Goal: Task Accomplishment & Management: Use online tool/utility

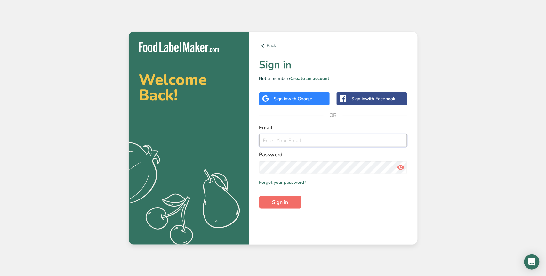
type input "[EMAIL_ADDRESS][DOMAIN_NAME]"
click at [279, 204] on span "Sign in" at bounding box center [281, 203] width 16 height 8
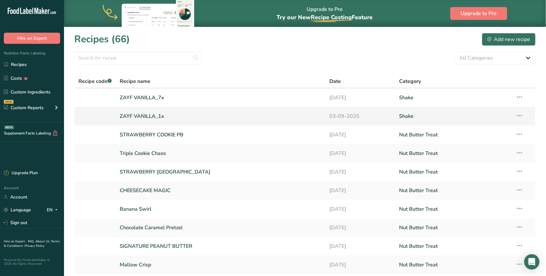
click at [153, 115] on link "ZAYF VANILLA_1x" at bounding box center [221, 116] width 202 height 13
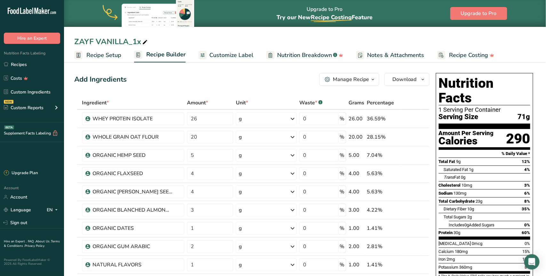
click at [228, 56] on span "Customize Label" at bounding box center [231, 55] width 44 height 9
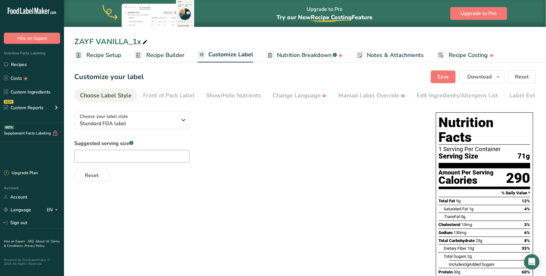
click at [168, 59] on span "Recipe Builder" at bounding box center [165, 55] width 38 height 9
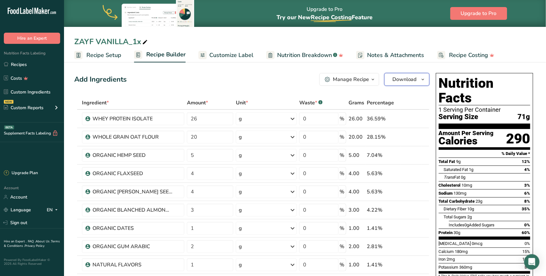
click at [413, 81] on span "Download" at bounding box center [405, 80] width 24 height 8
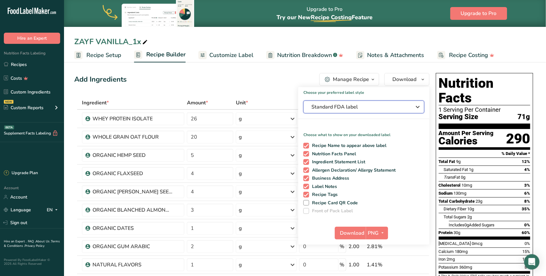
click at [357, 108] on span "Standard FDA label" at bounding box center [360, 107] width 96 height 8
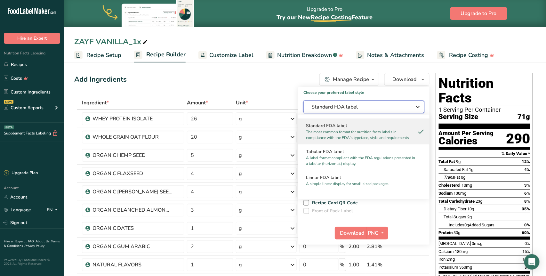
click at [357, 107] on span "Standard FDA label" at bounding box center [360, 107] width 96 height 8
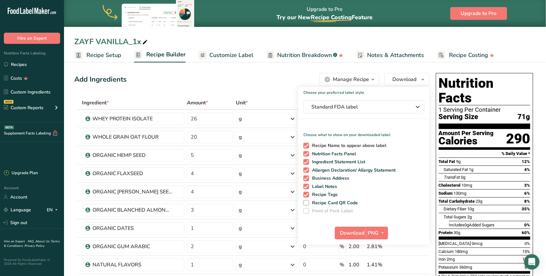
click at [309, 144] on span at bounding box center [307, 146] width 6 height 6
click at [308, 144] on input "Recipe Name to appear above label" at bounding box center [306, 145] width 4 height 4
checkbox input "false"
click at [307, 152] on span at bounding box center [307, 154] width 6 height 6
click at [307, 152] on input "Nutrition Facts Panel" at bounding box center [306, 154] width 4 height 4
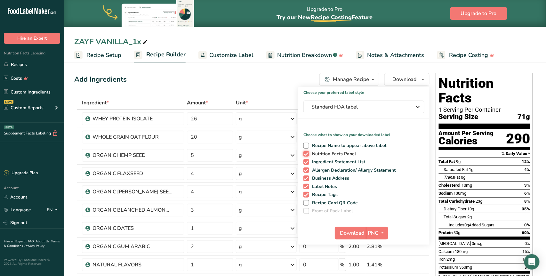
checkbox input "false"
click at [307, 169] on span at bounding box center [307, 171] width 6 height 6
click at [307, 169] on input "Allergen Declaration/ Allergy Statement" at bounding box center [306, 170] width 4 height 4
checkbox input "false"
click at [306, 178] on span at bounding box center [307, 179] width 6 height 6
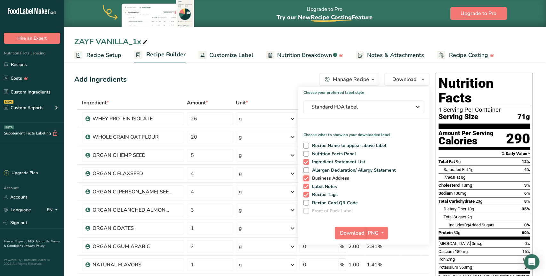
click at [306, 178] on input "Business Address" at bounding box center [306, 178] width 4 height 4
checkbox input "false"
click at [307, 190] on div "Recipe Name to appear above label Nutrition Facts Panel Ingredient Statement Li…" at bounding box center [364, 177] width 131 height 74
click at [307, 192] on span at bounding box center [307, 195] width 6 height 6
click at [307, 192] on input "Recipe Tags" at bounding box center [306, 194] width 4 height 4
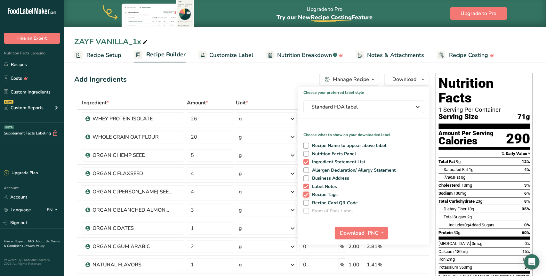
checkbox input "false"
click at [307, 186] on span at bounding box center [307, 187] width 6 height 6
click at [307, 186] on input "Label Notes" at bounding box center [306, 186] width 4 height 4
checkbox input "false"
click at [379, 232] on span "PNG" at bounding box center [373, 233] width 11 height 8
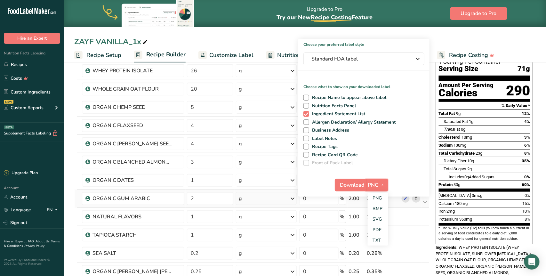
scroll to position [49, 0]
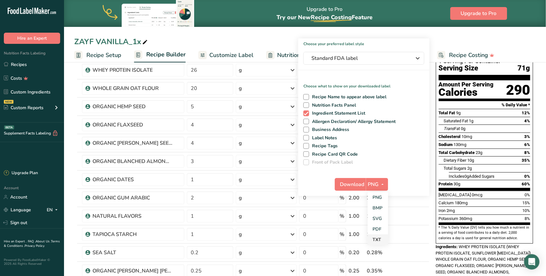
click at [379, 242] on link "TXT" at bounding box center [378, 239] width 20 height 11
checkbox input "true"
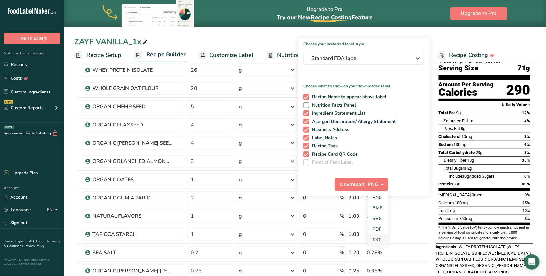
checkbox input "true"
click at [305, 119] on span at bounding box center [307, 122] width 6 height 6
click at [305, 119] on input "Allergen Declaration/ Allergy Statement" at bounding box center [306, 121] width 4 height 4
checkbox input "false"
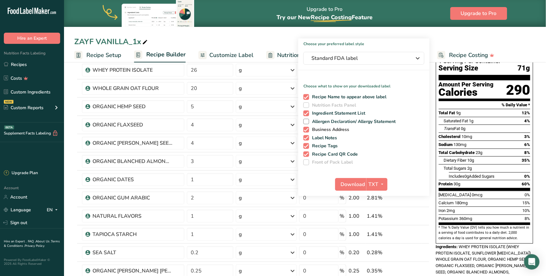
click at [307, 129] on span at bounding box center [307, 130] width 6 height 6
click at [307, 129] on input "Business Address" at bounding box center [306, 129] width 4 height 4
checkbox input "false"
click at [306, 137] on span at bounding box center [307, 138] width 6 height 6
click at [306, 137] on input "Label Notes" at bounding box center [306, 138] width 4 height 4
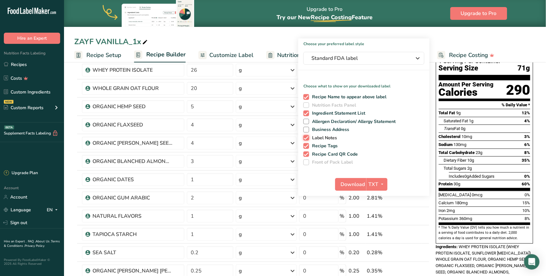
checkbox input "false"
drag, startPoint x: 306, startPoint y: 146, endPoint x: 306, endPoint y: 150, distance: 3.8
click at [306, 146] on span at bounding box center [307, 146] width 6 height 6
click at [306, 146] on input "Recipe Tags" at bounding box center [306, 146] width 4 height 4
checkbox input "false"
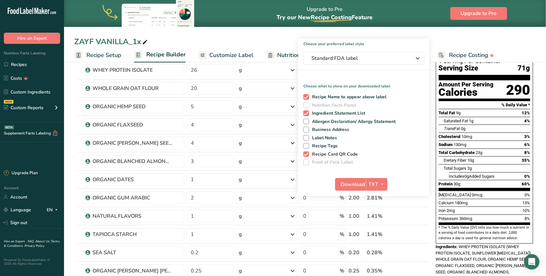
click at [306, 155] on span at bounding box center [307, 154] width 6 height 6
click at [306, 155] on input "Recipe Card QR Code" at bounding box center [306, 154] width 4 height 4
checkbox input "false"
click at [306, 97] on span at bounding box center [307, 97] width 6 height 6
click at [306, 97] on input "Recipe Name to appear above label" at bounding box center [306, 97] width 4 height 4
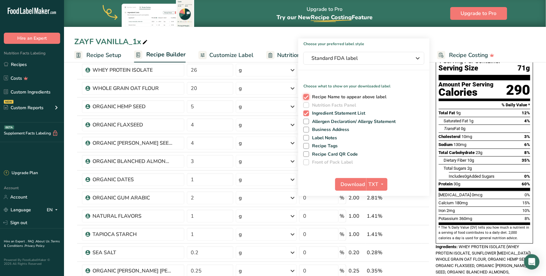
checkbox input "false"
click at [356, 183] on span "Download" at bounding box center [353, 185] width 24 height 8
